Goal: Transaction & Acquisition: Purchase product/service

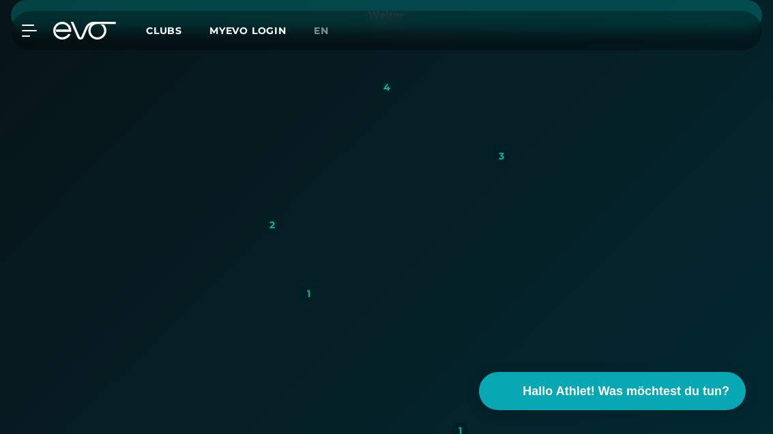
scroll to position [591, 0]
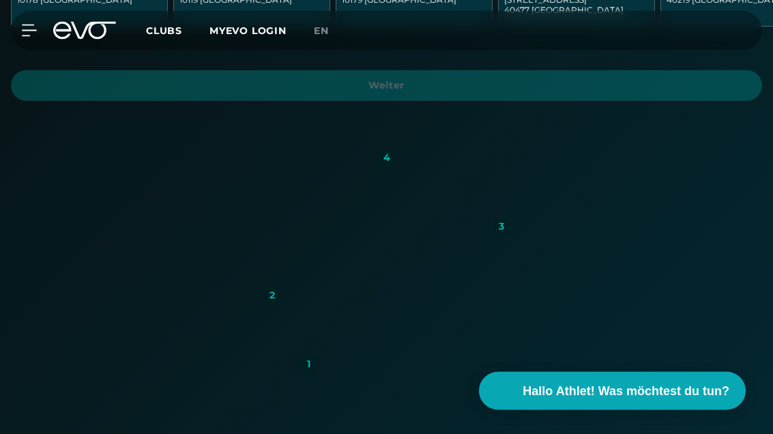
click at [161, 28] on span "Clubs" at bounding box center [164, 31] width 36 height 12
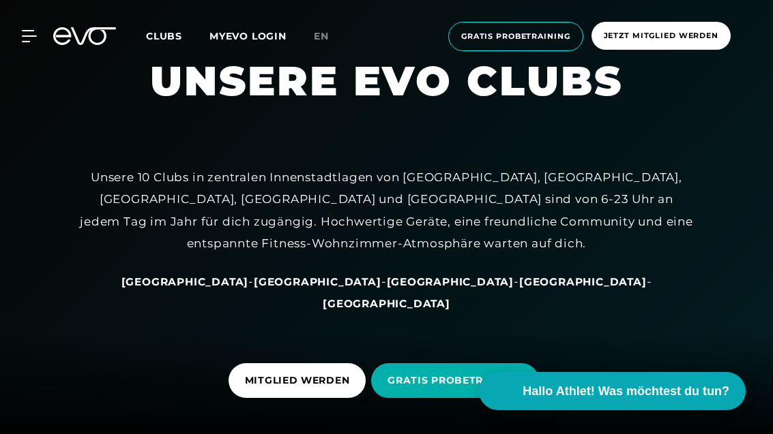
click at [705, 39] on span "Jetzt Mitglied werden" at bounding box center [661, 36] width 115 height 12
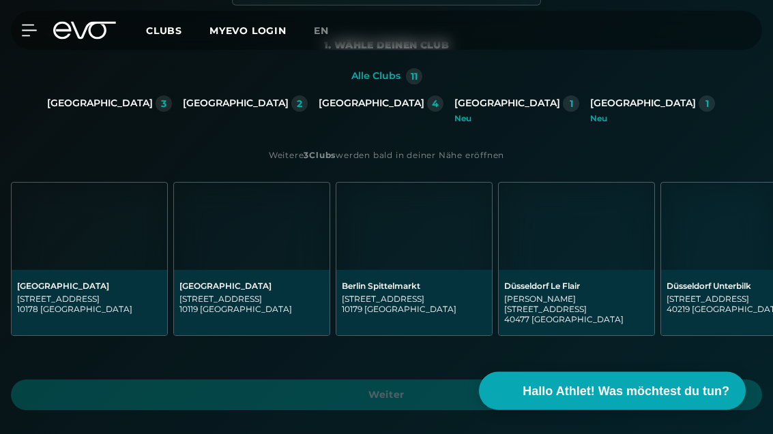
click at [153, 106] on div "[GEOGRAPHIC_DATA]" at bounding box center [100, 104] width 106 height 12
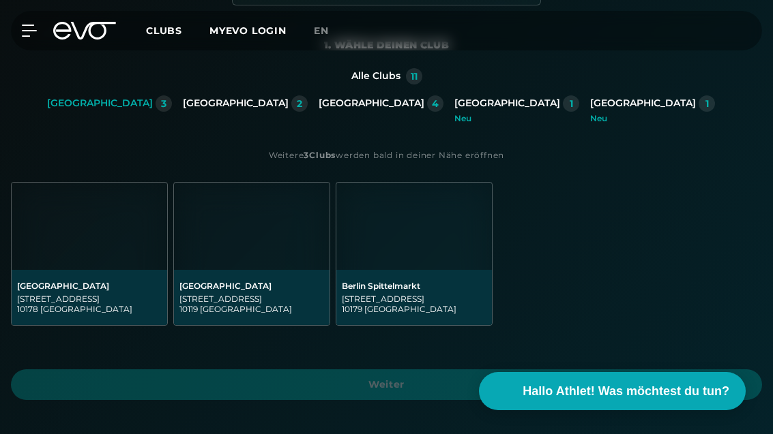
click at [443, 266] on img at bounding box center [413, 226] width 155 height 87
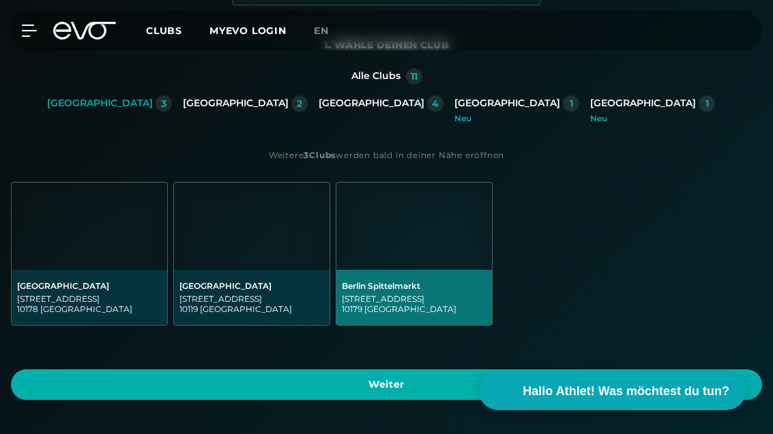
click at [516, 387] on span "Weiter" at bounding box center [386, 385] width 718 height 14
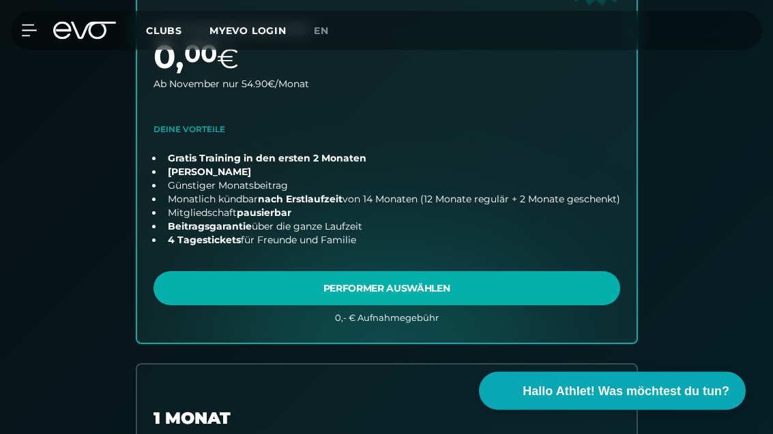
scroll to position [527, 0]
click at [534, 286] on link "choose plan" at bounding box center [386, 106] width 499 height 473
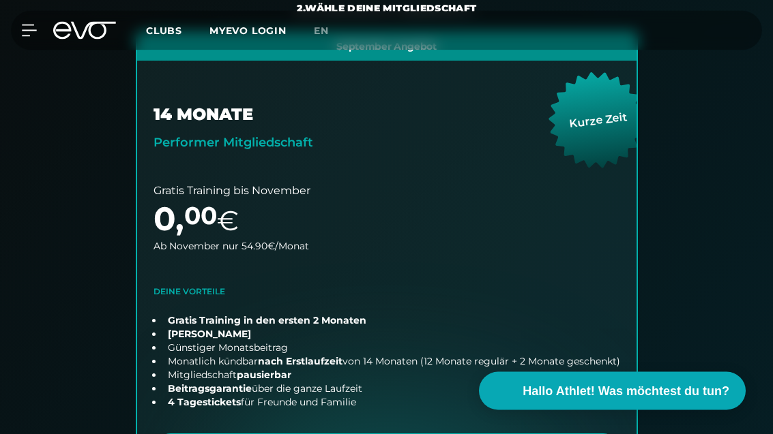
scroll to position [0, 0]
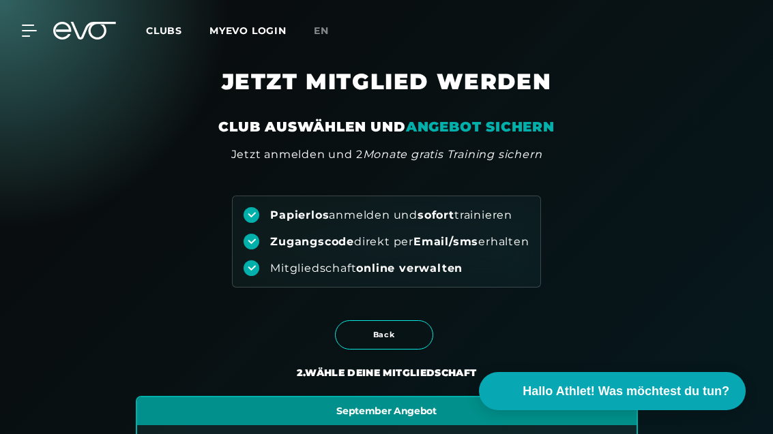
click at [46, 12] on div "MyEVO Login Über EVO Mitgliedschaften Probetraining TAGESPASS EVO Studios [GEOG…" at bounding box center [386, 31] width 767 height 40
click at [45, 12] on div "MyEVO Login Über EVO Mitgliedschaften Probetraining TAGESPASS EVO Studios [GEOG…" at bounding box center [386, 31] width 767 height 40
click at [7, 16] on div "MyEVO Login Über EVO Mitgliedschaften Probetraining TAGESPASS EVO Studios [GEOG…" at bounding box center [386, 30] width 773 height 61
click at [27, 20] on div "MyEVO Login Über EVO Mitgliedschaften Probetraining TAGESPASS EVO Studios [GEOG…" at bounding box center [386, 31] width 767 height 40
click at [254, 35] on link "MYEVO LOGIN" at bounding box center [247, 31] width 77 height 12
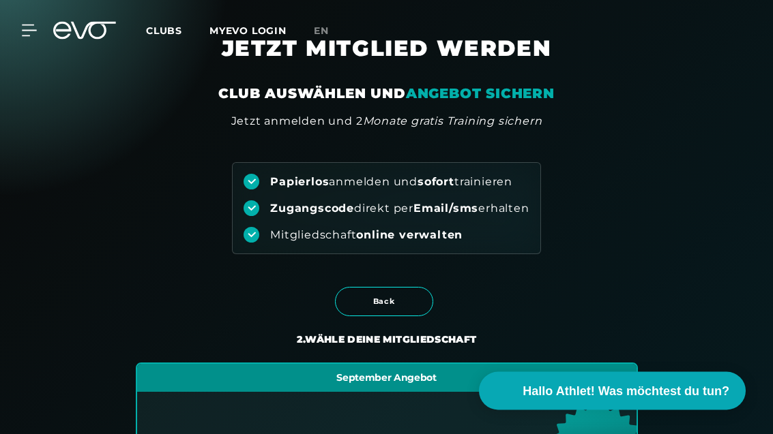
scroll to position [34, 0]
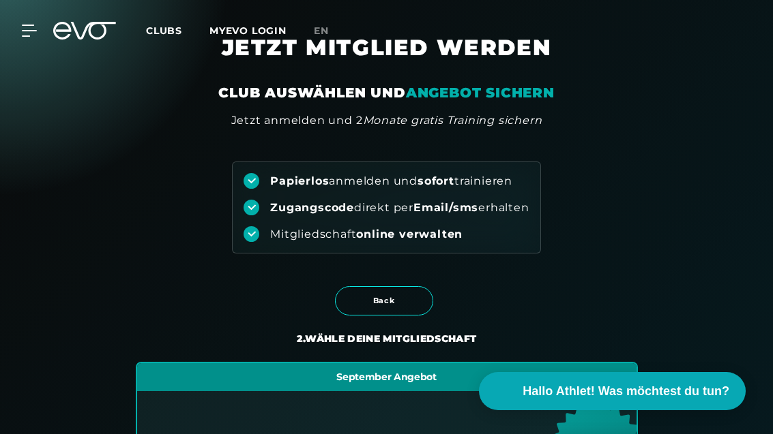
click at [406, 287] on span "Back" at bounding box center [384, 300] width 98 height 29
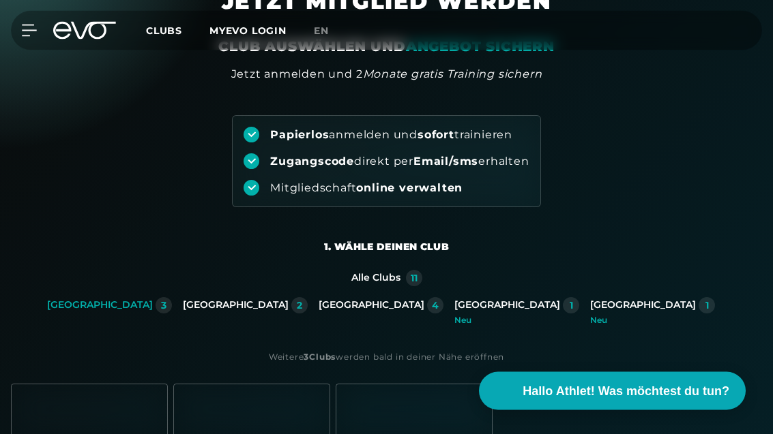
scroll to position [0, 0]
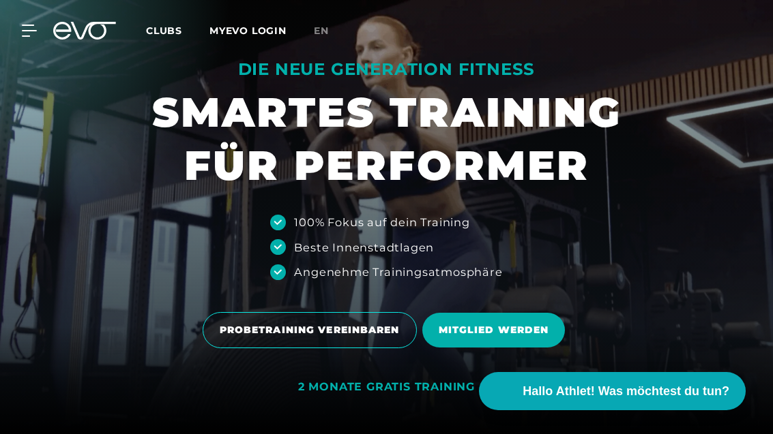
click at [246, 35] on link "MYEVO LOGIN" at bounding box center [247, 31] width 77 height 12
